Goal: Task Accomplishment & Management: Use online tool/utility

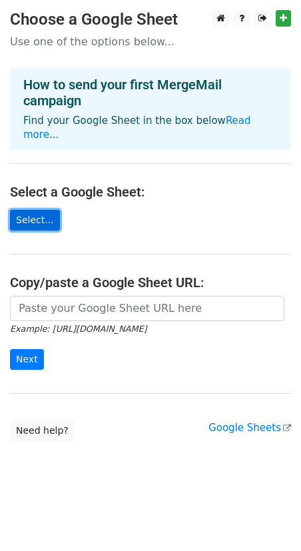
click at [35, 210] on link "Select..." at bounding box center [35, 220] width 50 height 21
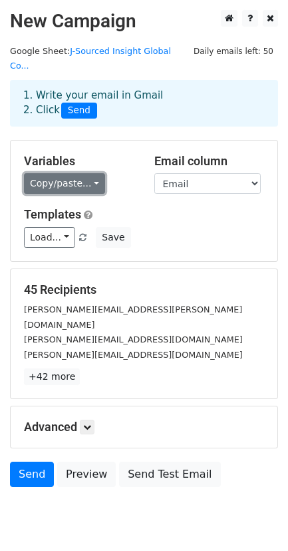
click at [86, 173] on link "Copy/paste..." at bounding box center [64, 183] width 81 height 21
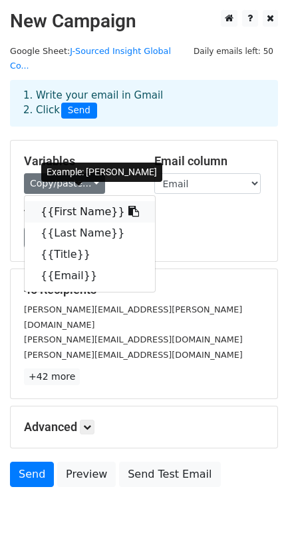
click at [128, 206] on icon at bounding box center [133, 211] width 11 height 11
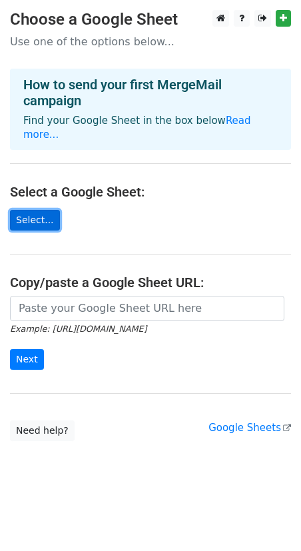
click at [39, 210] on link "Select..." at bounding box center [35, 220] width 50 height 21
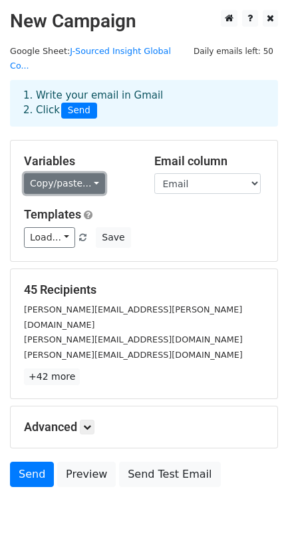
click at [71, 173] on link "Copy/paste..." at bounding box center [64, 183] width 81 height 21
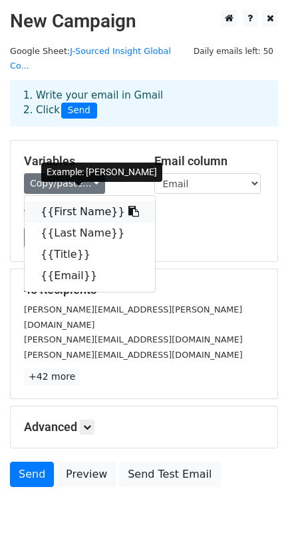
click at [83, 201] on link "{{First Name}}" at bounding box center [90, 211] width 130 height 21
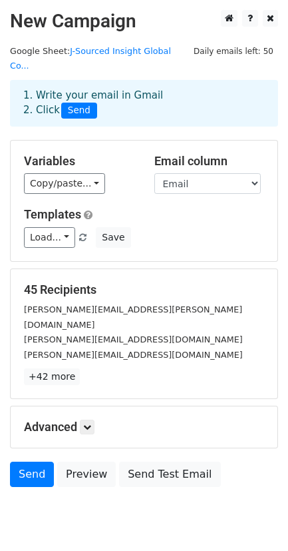
click at [19, 529] on html "New Campaign Daily emails left: 50 Google Sheet: J-Sourced Insight Global Co...…" at bounding box center [144, 300] width 288 height 600
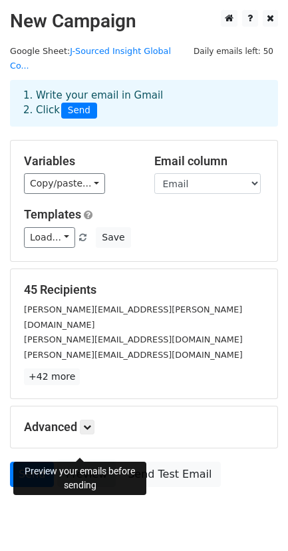
click at [81, 461] on link "Preview" at bounding box center [86, 473] width 59 height 25
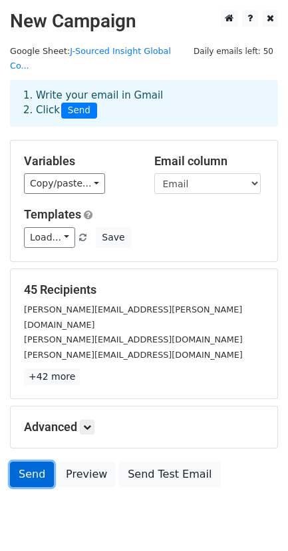
click at [26, 461] on link "Send" at bounding box center [32, 473] width 44 height 25
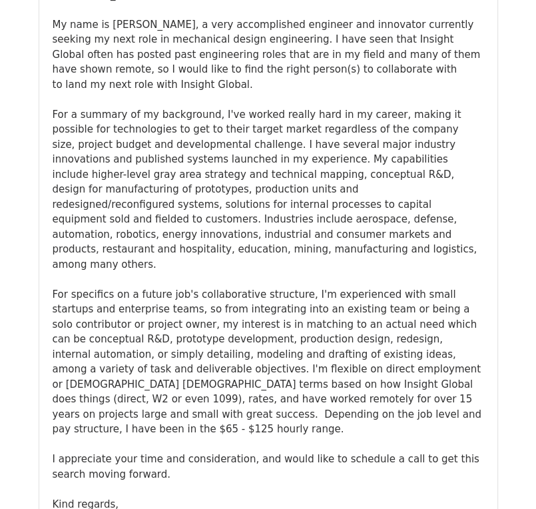
scroll to position [266, 0]
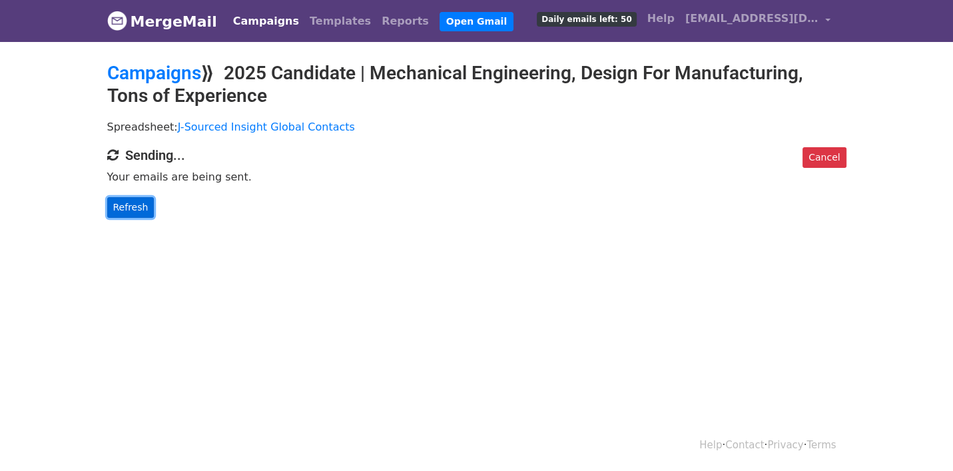
click at [114, 204] on link "Refresh" at bounding box center [130, 207] width 47 height 21
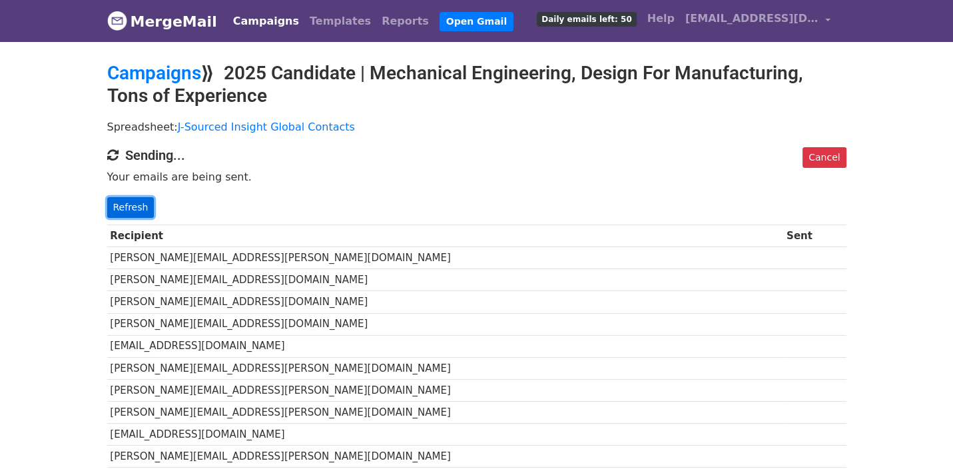
click at [121, 202] on link "Refresh" at bounding box center [130, 207] width 47 height 21
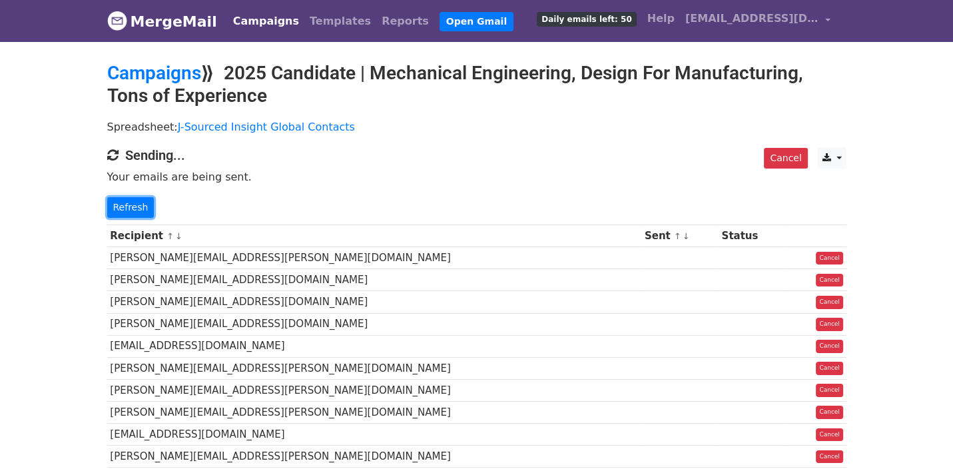
click at [121, 202] on link "Refresh" at bounding box center [130, 207] width 47 height 21
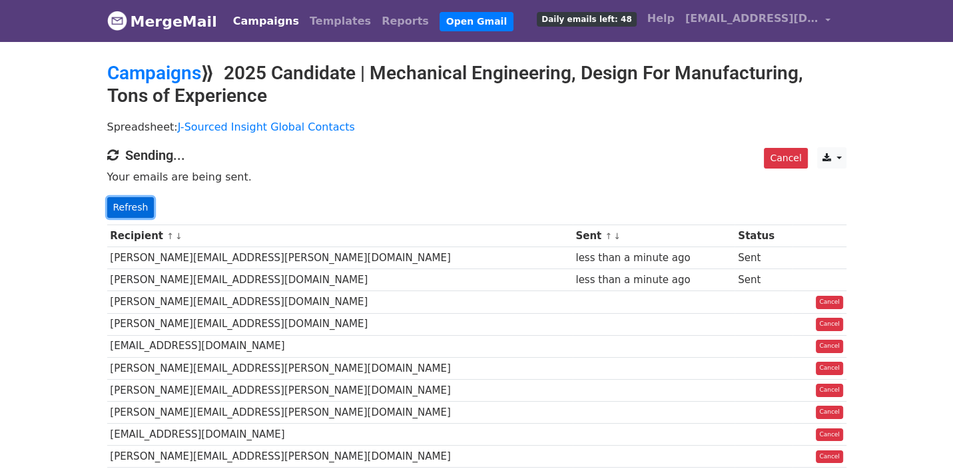
click at [124, 209] on link "Refresh" at bounding box center [130, 207] width 47 height 21
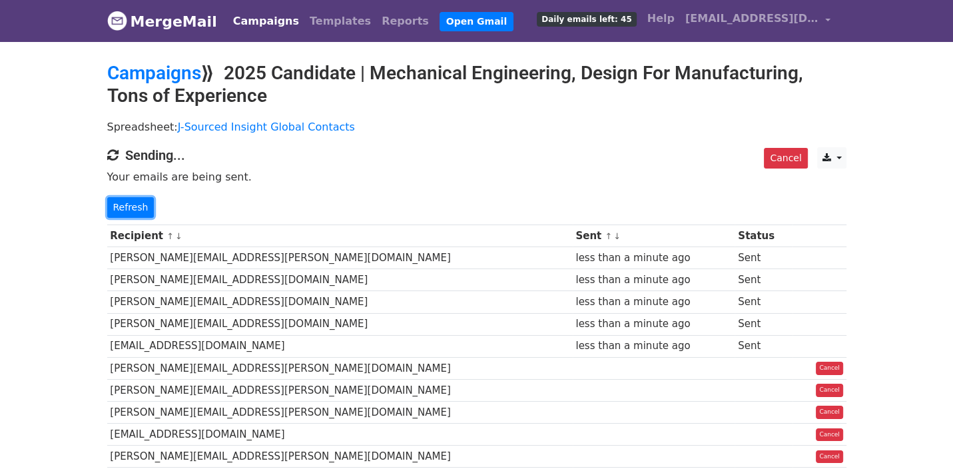
click at [124, 209] on link "Refresh" at bounding box center [130, 207] width 47 height 21
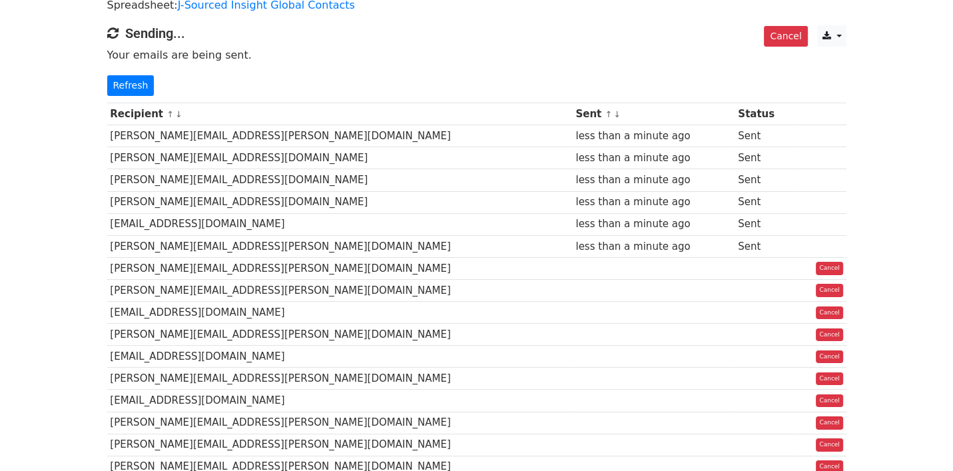
scroll to position [133, 0]
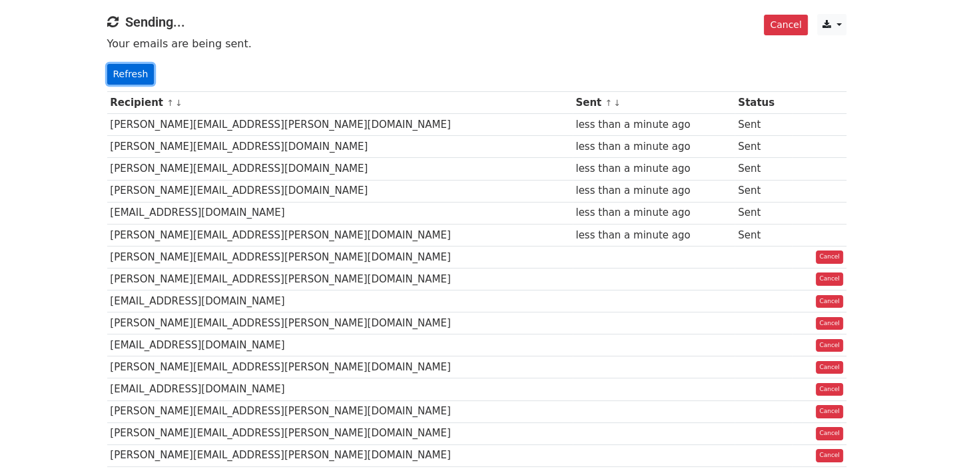
click at [128, 73] on link "Refresh" at bounding box center [130, 74] width 47 height 21
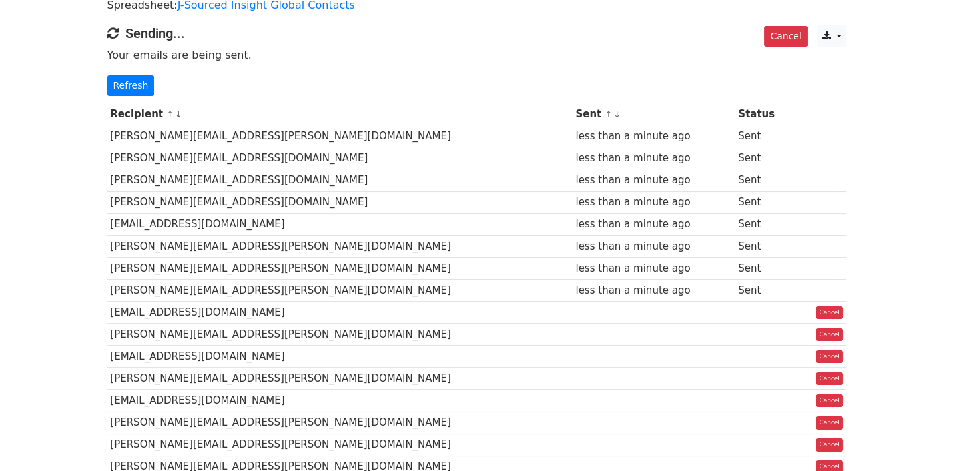
scroll to position [133, 0]
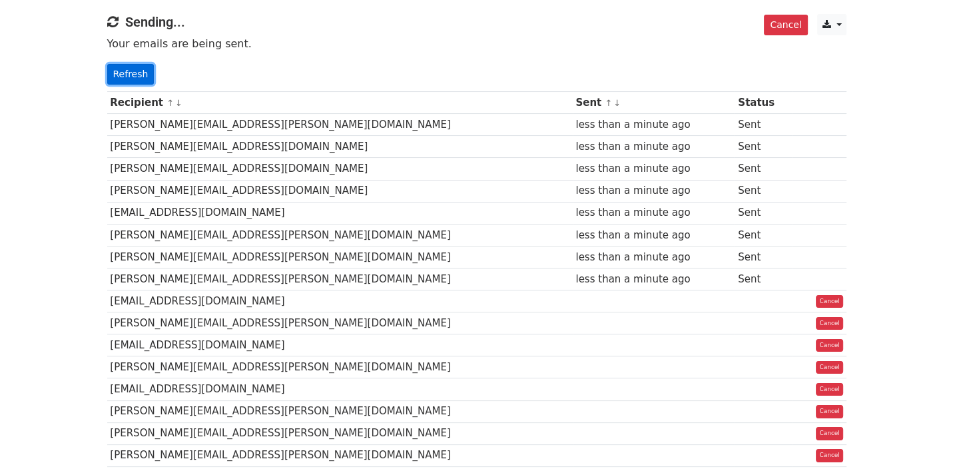
click at [122, 75] on link "Refresh" at bounding box center [130, 74] width 47 height 21
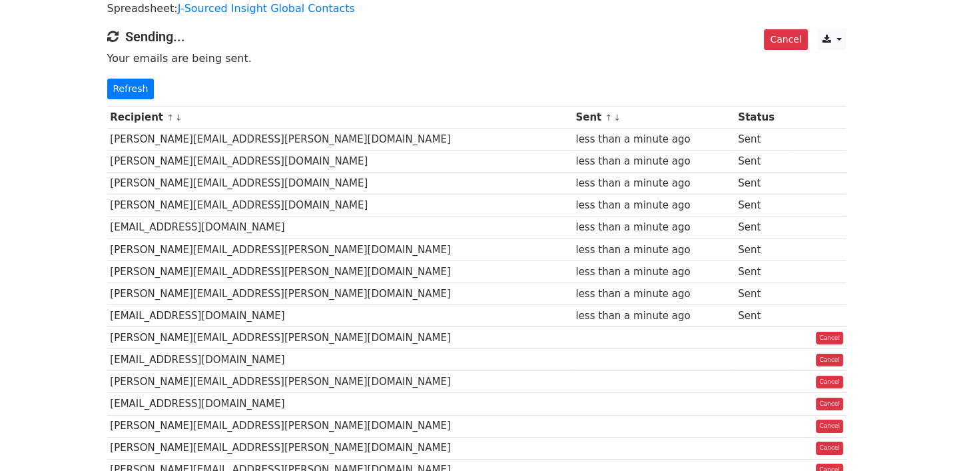
scroll to position [133, 0]
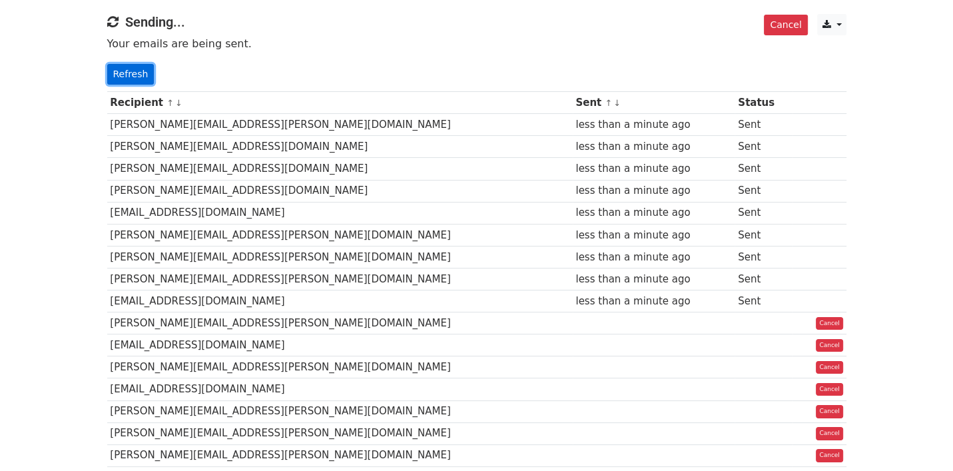
click at [130, 75] on link "Refresh" at bounding box center [130, 74] width 47 height 21
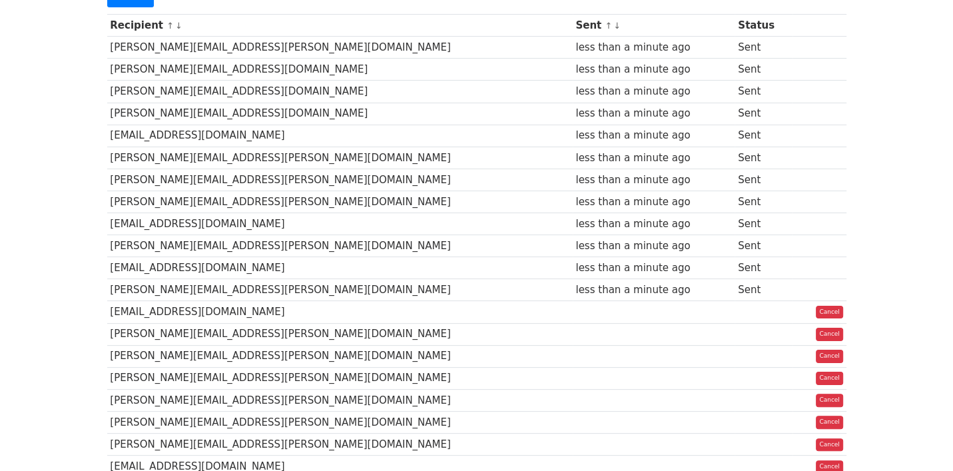
scroll to position [200, 0]
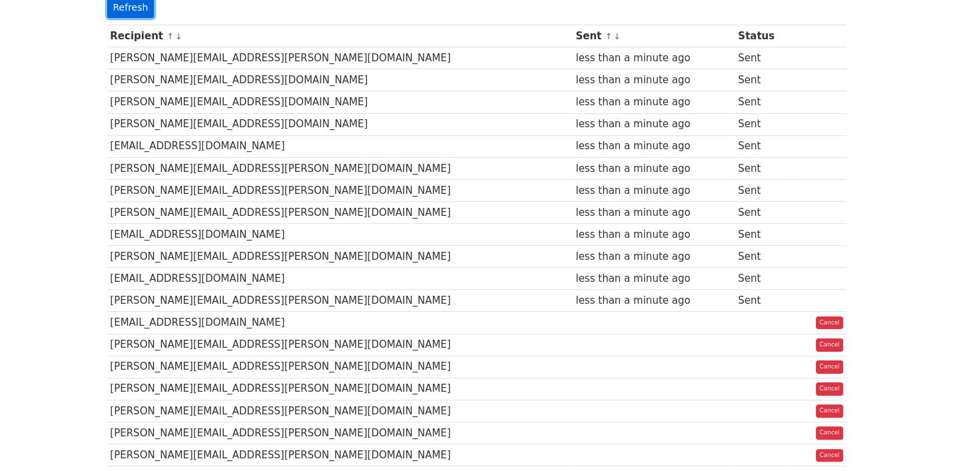
click at [125, 11] on link "Refresh" at bounding box center [130, 7] width 47 height 21
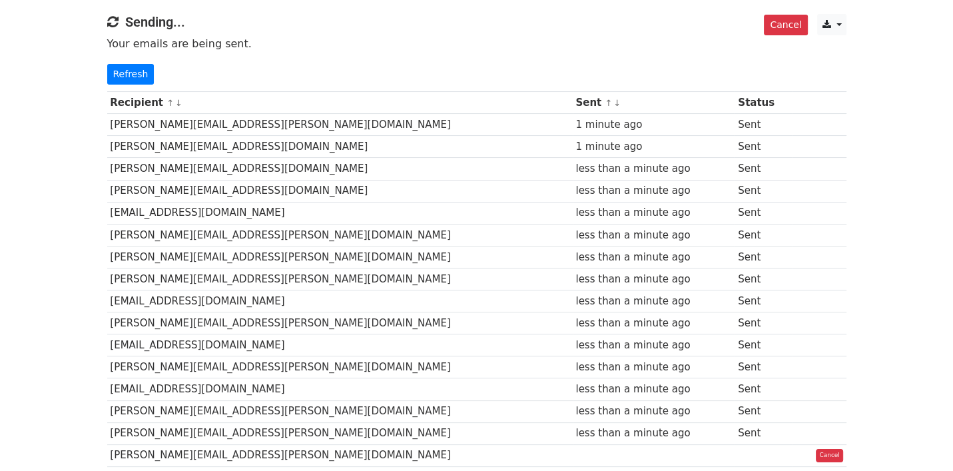
scroll to position [133, 0]
click at [137, 75] on link "Refresh" at bounding box center [130, 74] width 47 height 21
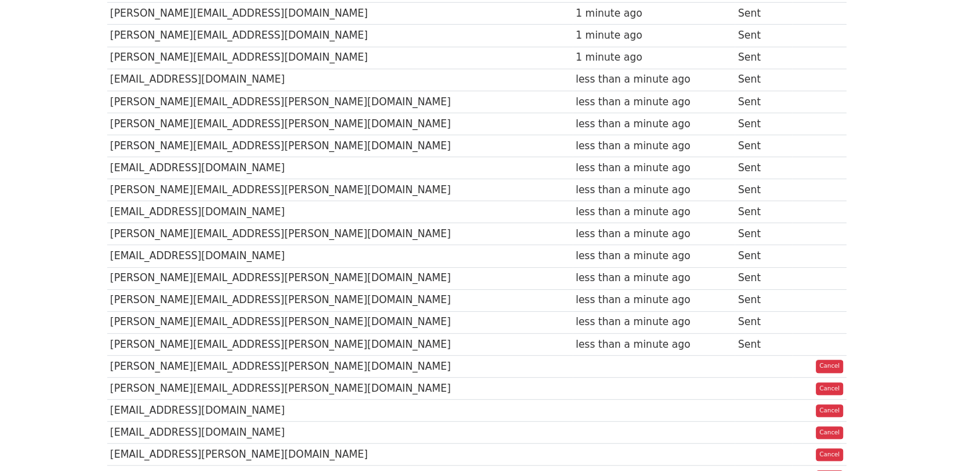
scroll to position [133, 0]
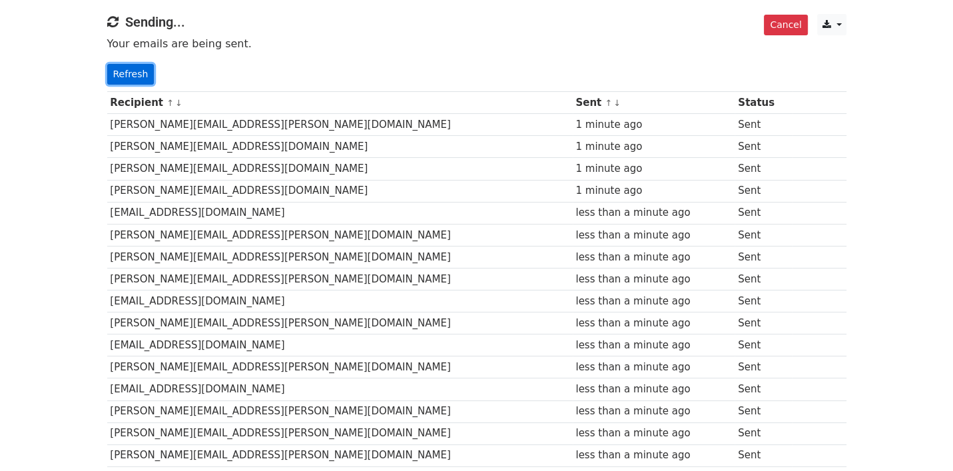
click at [122, 73] on link "Refresh" at bounding box center [130, 74] width 47 height 21
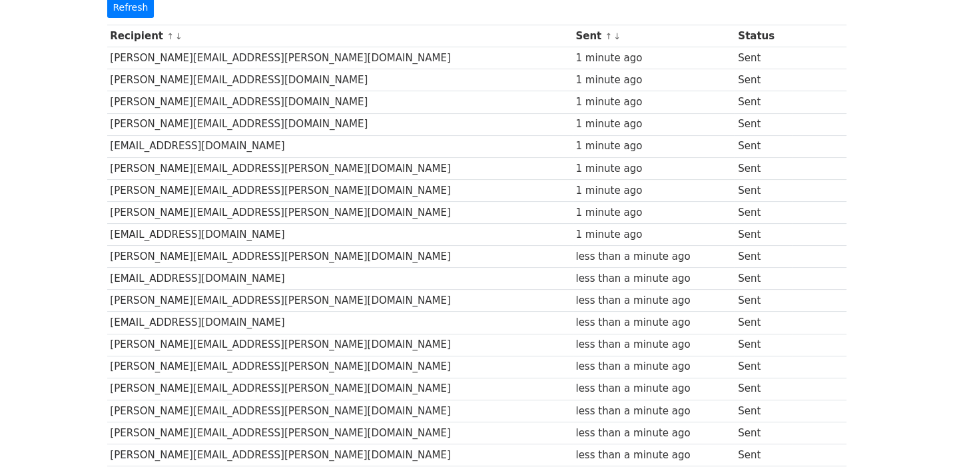
scroll to position [200, 0]
click at [126, 13] on link "Refresh" at bounding box center [130, 7] width 47 height 21
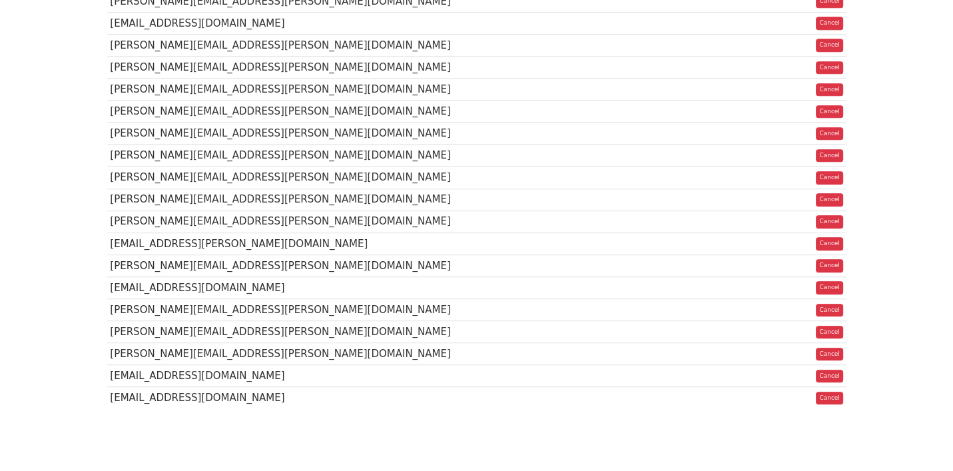
scroll to position [818, 0]
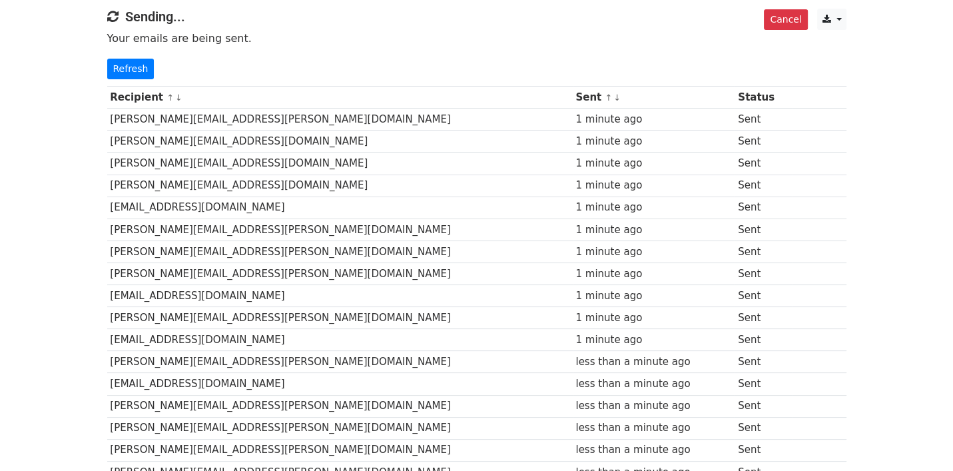
scroll to position [19, 0]
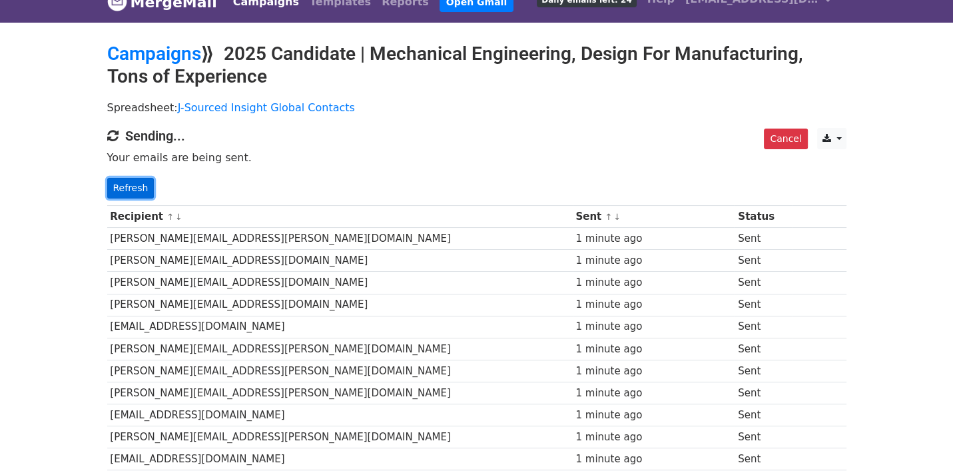
click at [121, 186] on link "Refresh" at bounding box center [130, 188] width 47 height 21
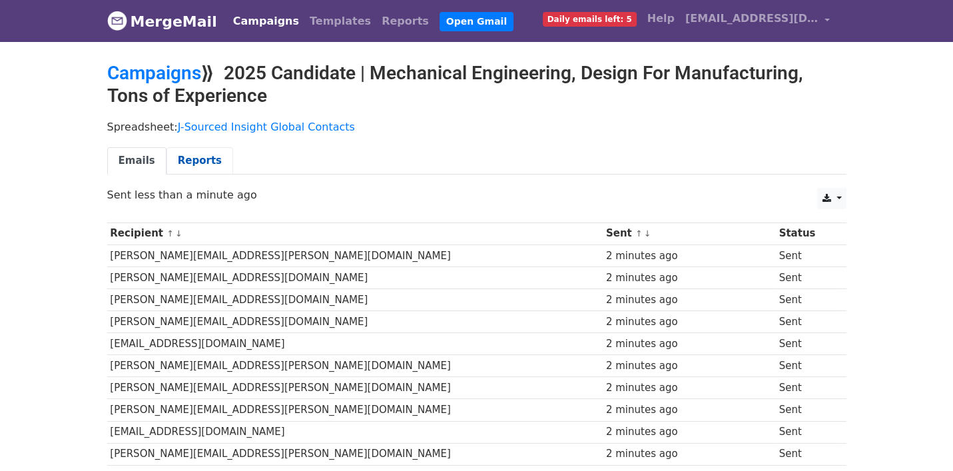
click at [189, 156] on link "Reports" at bounding box center [199, 160] width 67 height 27
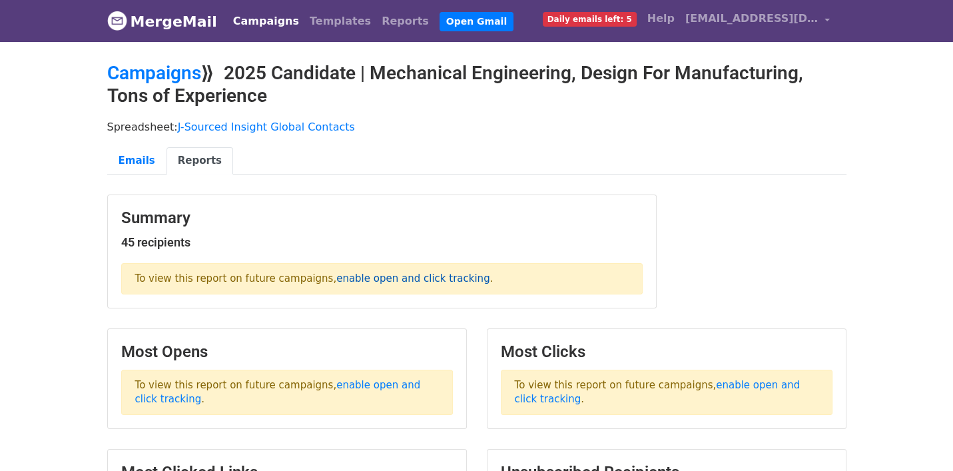
click at [336, 275] on link "enable open and click tracking" at bounding box center [412, 278] width 153 height 12
click at [142, 154] on link "Emails" at bounding box center [136, 160] width 59 height 27
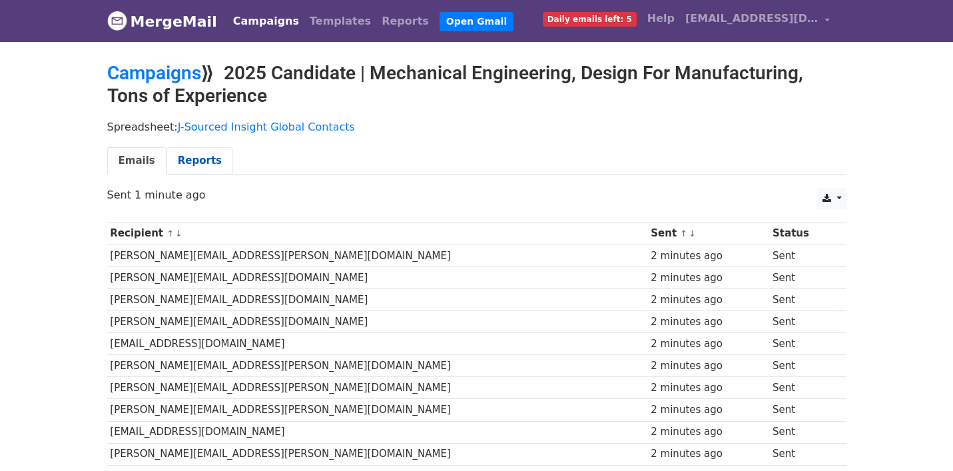
click at [187, 164] on link "Reports" at bounding box center [199, 160] width 67 height 27
